Goal: Download file/media

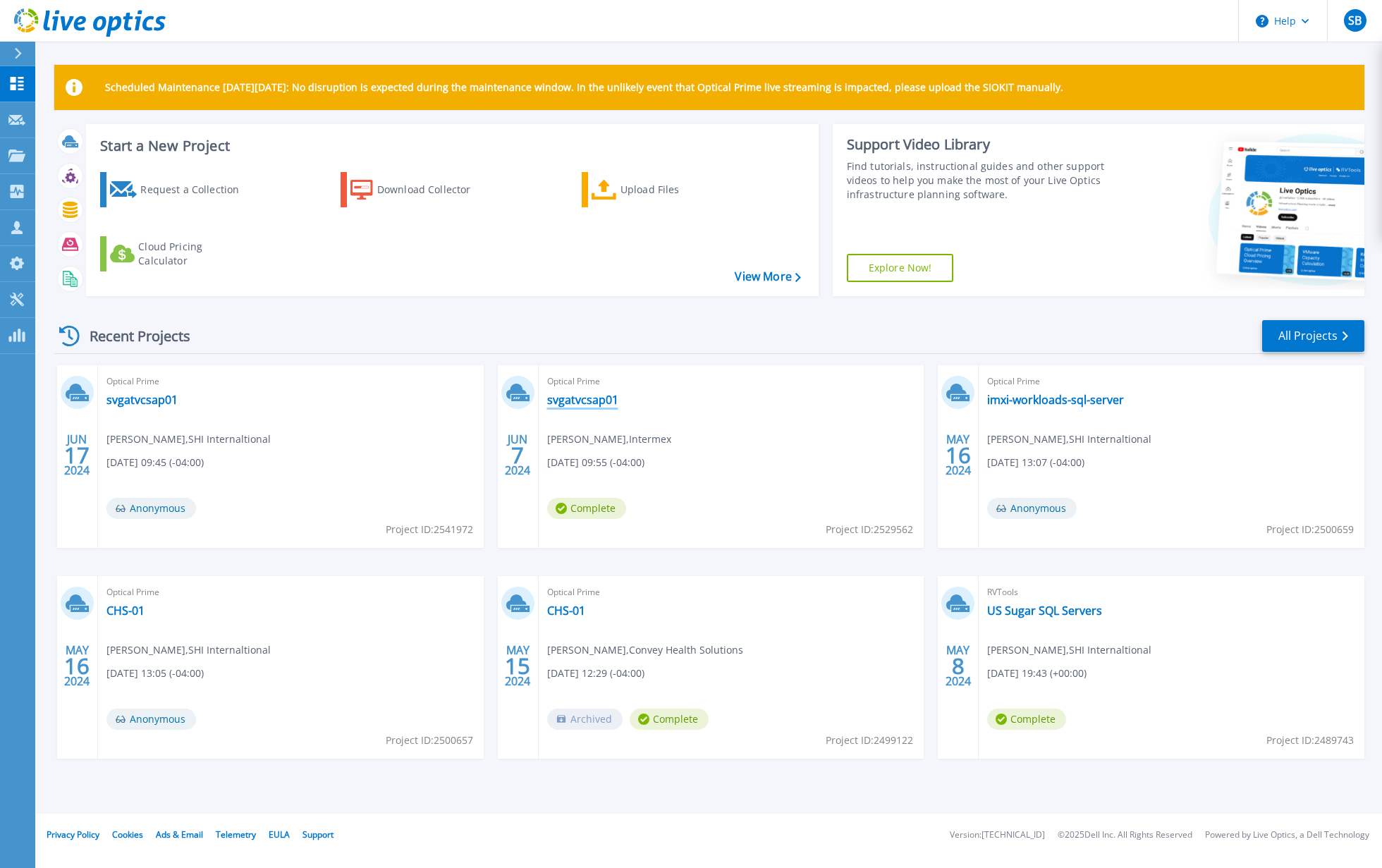
click at [585, 403] on link "svgatvcsap01" at bounding box center [583, 400] width 71 height 14
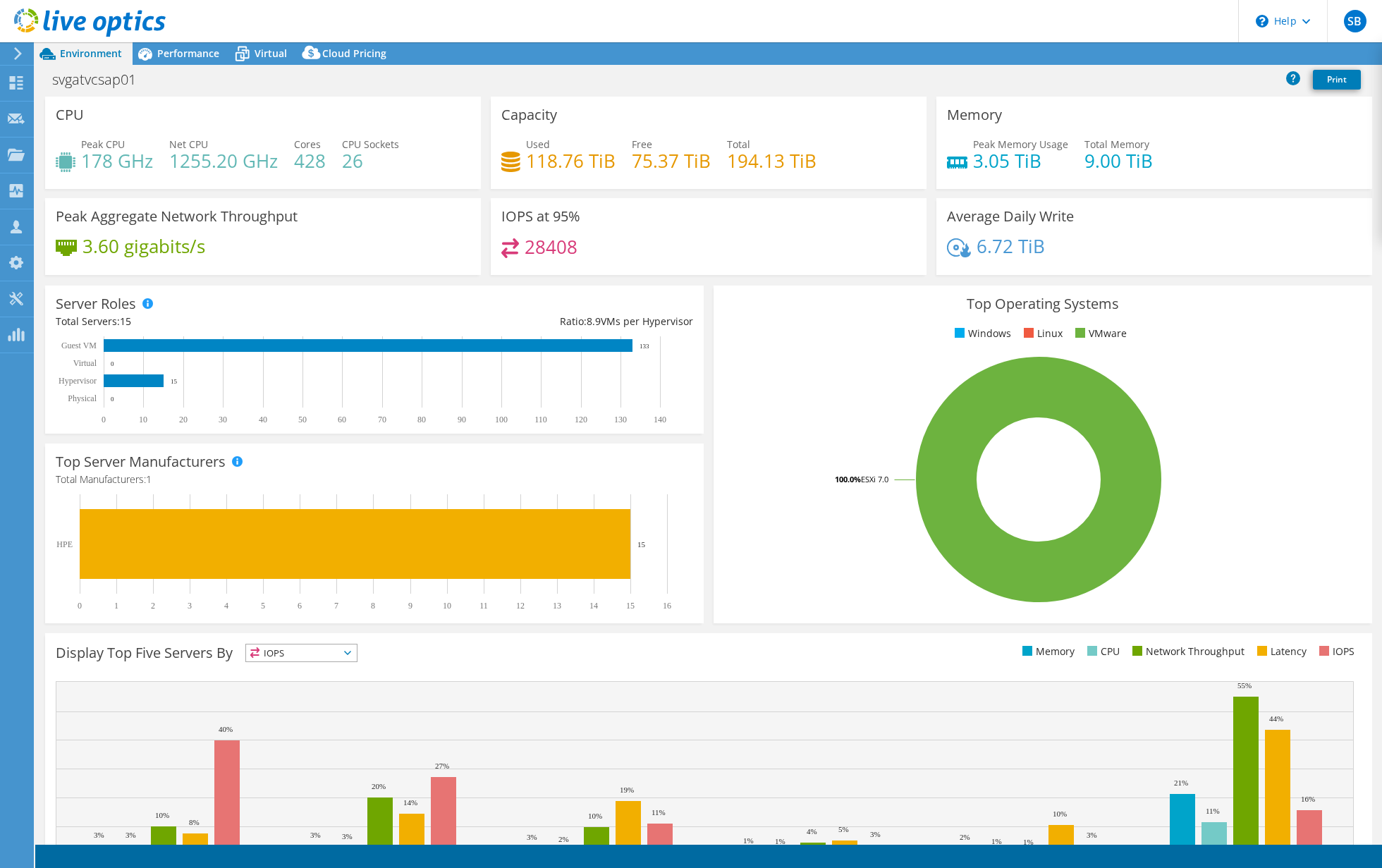
select select "USD"
click at [1132, 57] on link "Reports" at bounding box center [1144, 54] width 68 height 22
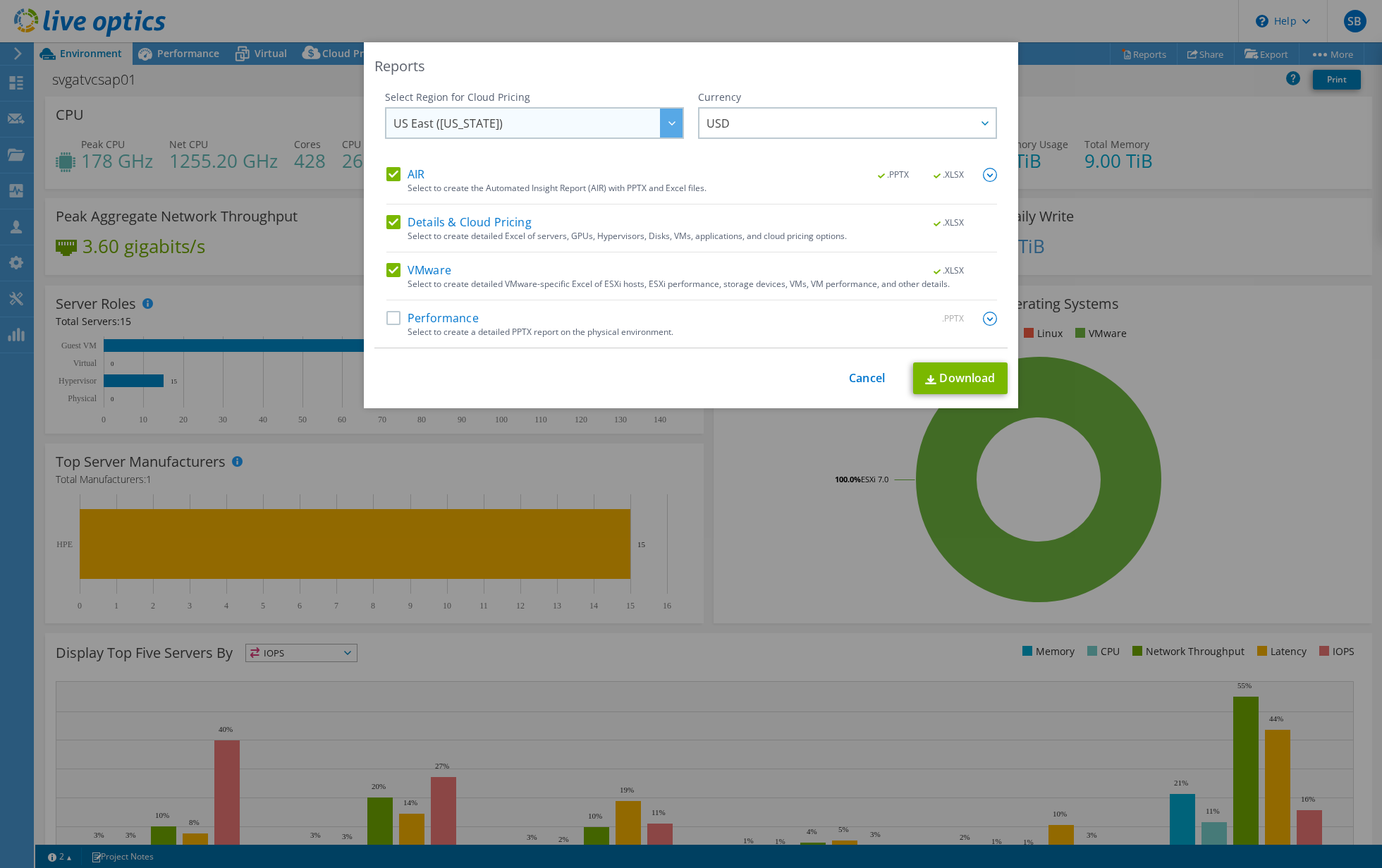
click at [676, 128] on div at bounding box center [672, 123] width 23 height 29
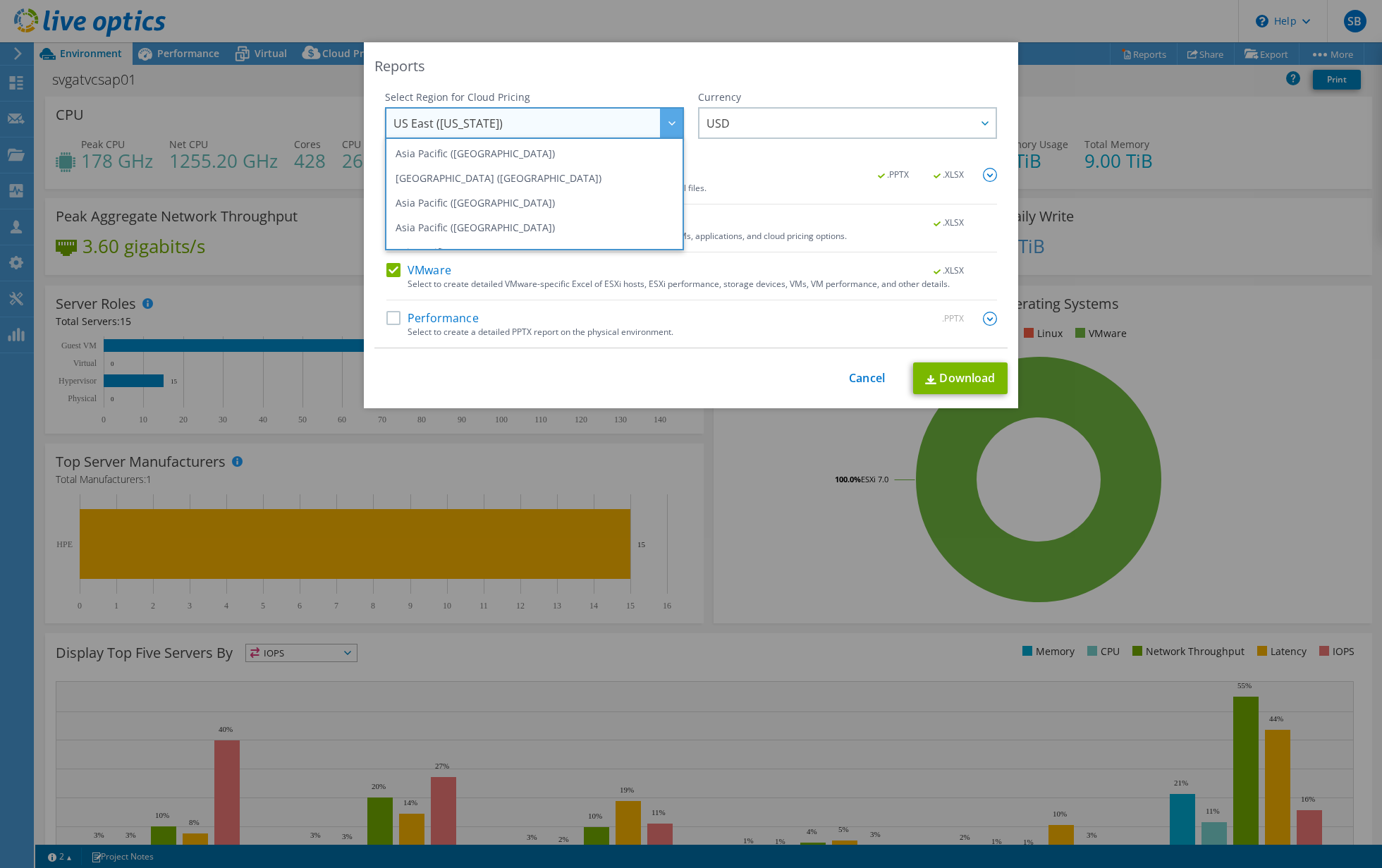
click at [676, 128] on div at bounding box center [672, 123] width 23 height 29
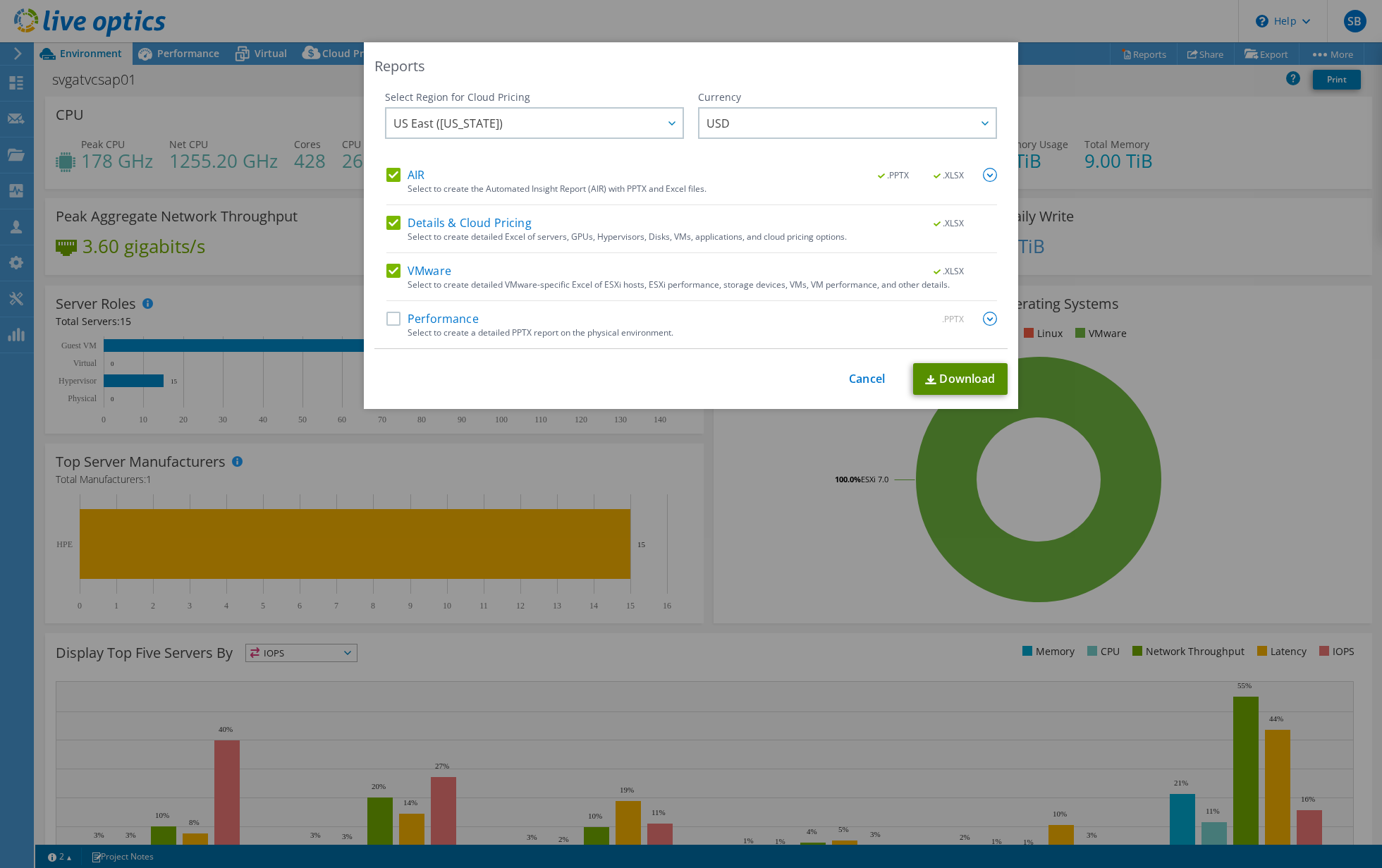
click at [967, 382] on link "Download" at bounding box center [960, 379] width 94 height 32
click at [862, 381] on link "Cancel" at bounding box center [867, 379] width 36 height 14
